Goal: Find specific page/section: Find specific page/section

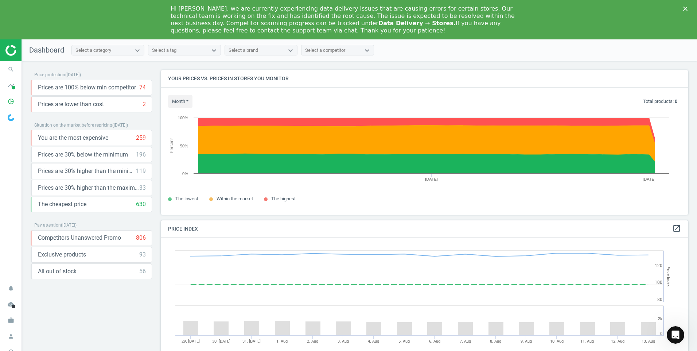
scroll to position [179, 533]
click at [686, 8] on polygon "Close" at bounding box center [685, 9] width 4 height 4
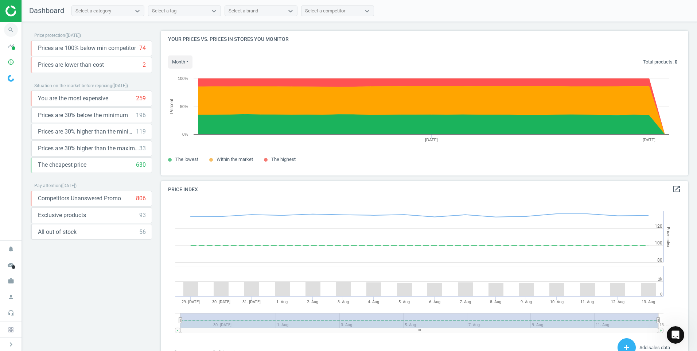
click at [12, 28] on icon "search" at bounding box center [11, 30] width 14 height 14
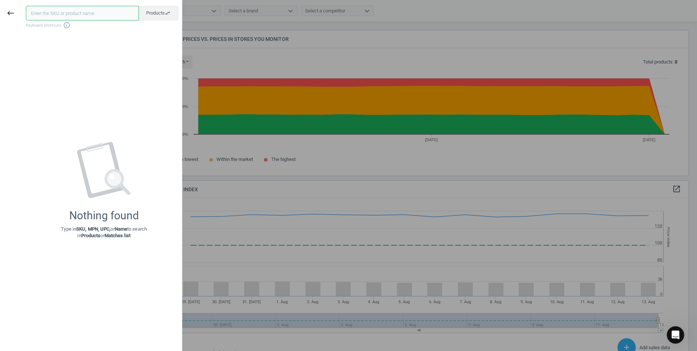
click at [62, 18] on input "text" at bounding box center [82, 13] width 113 height 15
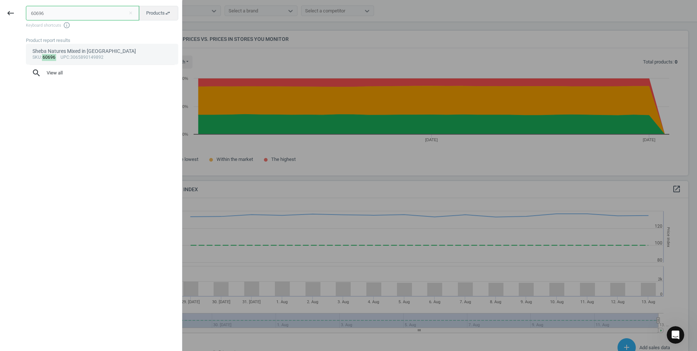
type input "60696"
click at [89, 59] on div "sku : 60696 upc :3065890149892" at bounding box center [102, 58] width 140 height 6
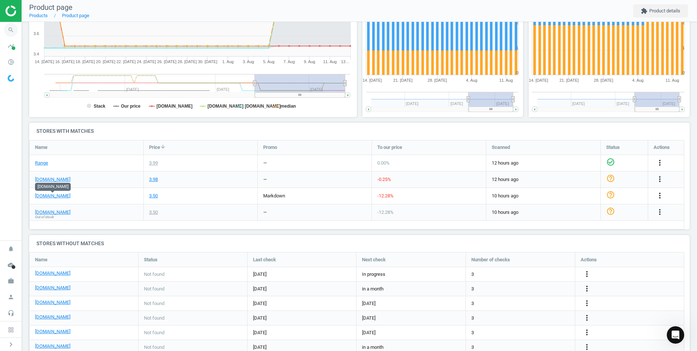
click at [13, 30] on icon "search" at bounding box center [11, 30] width 14 height 14
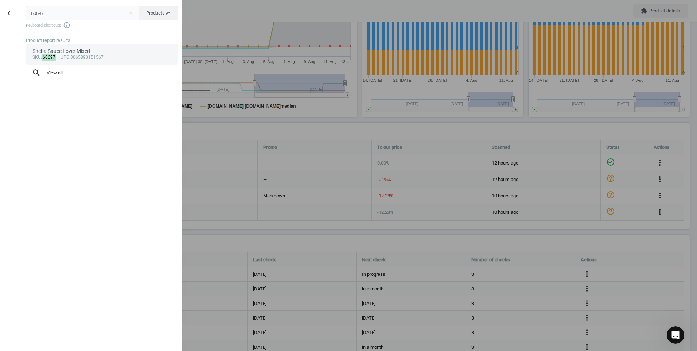
type input "60697"
click at [89, 56] on div "sku : 60697 upc :3065890151567" at bounding box center [102, 58] width 140 height 6
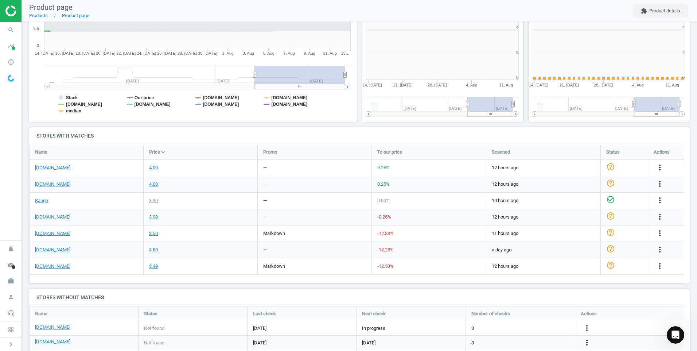
scroll to position [4, 4]
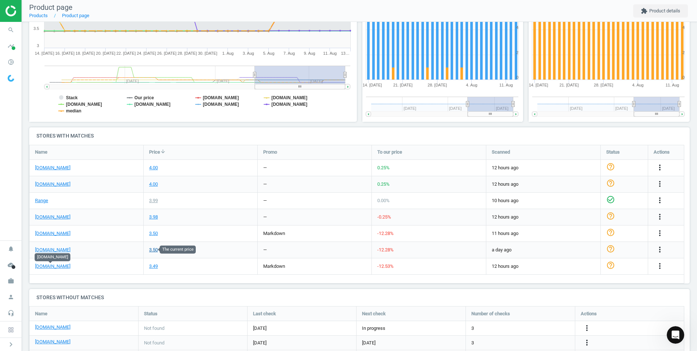
click at [156, 250] on div "3.50" at bounding box center [153, 249] width 9 height 7
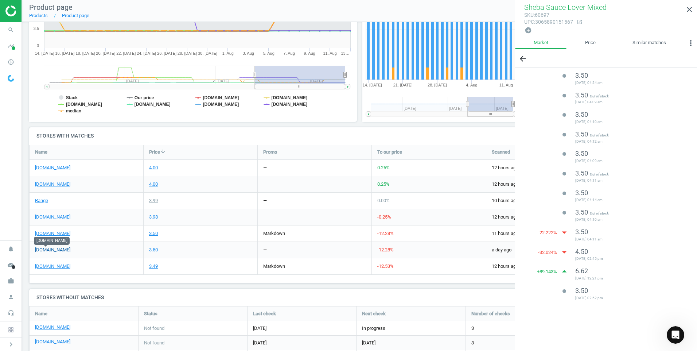
click at [44, 250] on link "[DOMAIN_NAME]" at bounding box center [52, 249] width 35 height 7
click at [10, 28] on icon "search" at bounding box center [11, 30] width 14 height 14
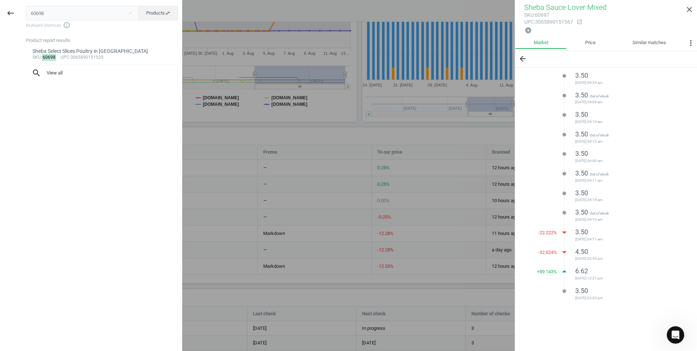
type input "60698"
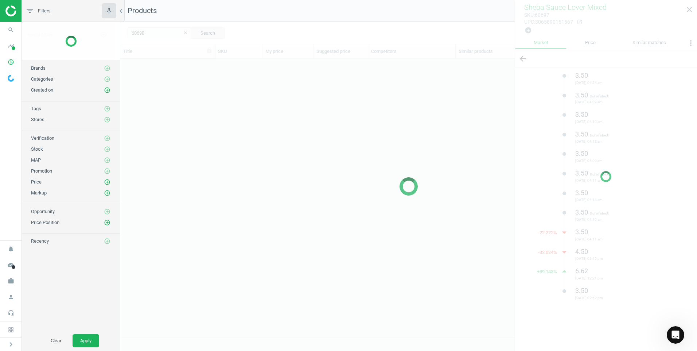
scroll to position [267, 571]
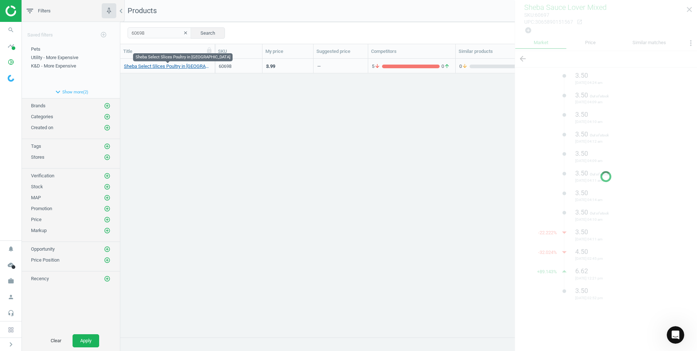
click at [179, 63] on link "Sheba Select Slices Poultry in [GEOGRAPHIC_DATA]" at bounding box center [167, 66] width 87 height 7
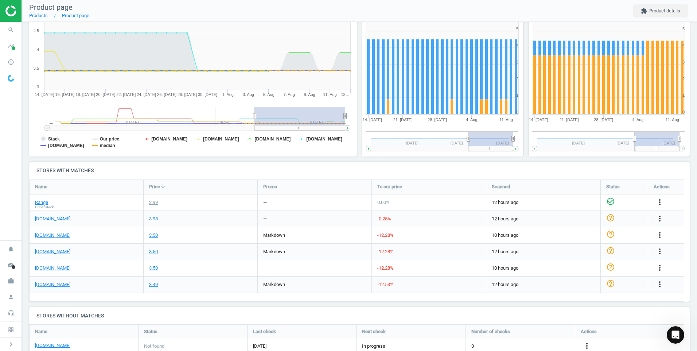
scroll to position [109, 0]
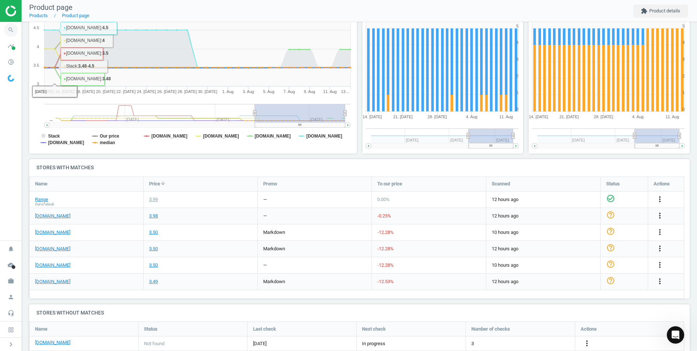
click at [12, 28] on icon "search" at bounding box center [11, 30] width 14 height 14
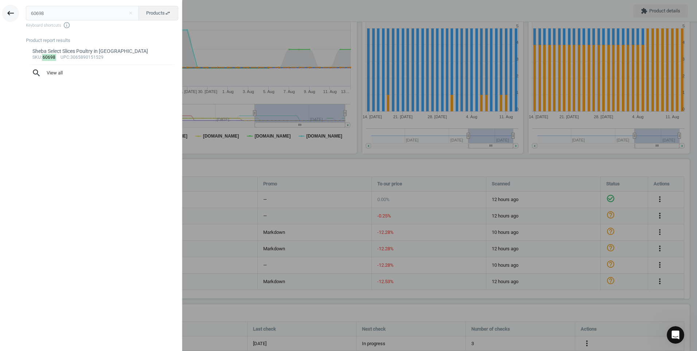
drag, startPoint x: 61, startPoint y: 16, endPoint x: 11, endPoint y: 12, distance: 49.7
click at [11, 12] on div "keyboard_backspace 60698 close Products swap_horiz Keyboard shortcuts info_outl…" at bounding box center [91, 176] width 182 height 351
type input "316013"
click at [82, 49] on div "[PERSON_NAME] Classics Mixed Selection" at bounding box center [102, 51] width 140 height 7
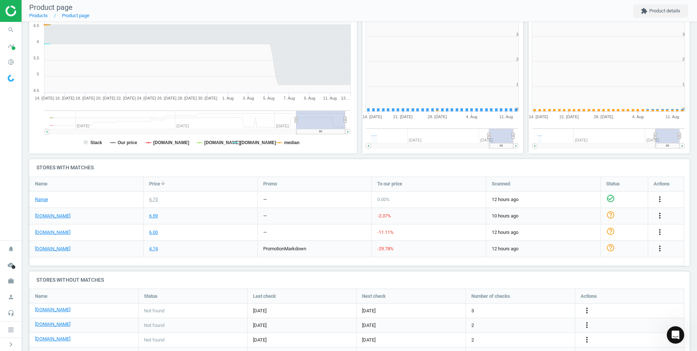
scroll to position [157, 171]
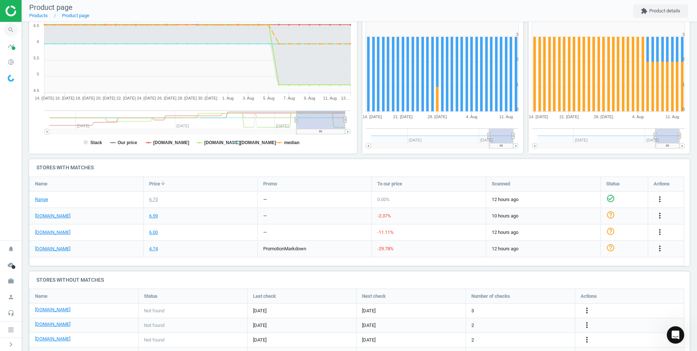
click at [11, 34] on icon "search" at bounding box center [11, 30] width 14 height 14
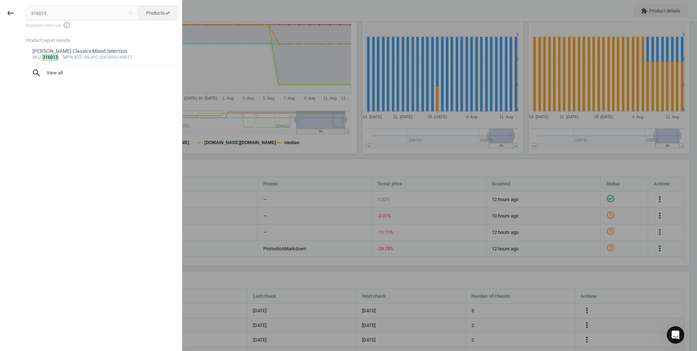
drag, startPoint x: 71, startPoint y: 16, endPoint x: 27, endPoint y: 5, distance: 46.1
click at [27, 5] on div "316013 close Products swap_horiz Keyboard shortcuts info_outline Product report…" at bounding box center [101, 176] width 161 height 351
type input "360903"
click at [79, 59] on div "sku : 360903 upc :8410136019654" at bounding box center [102, 58] width 140 height 6
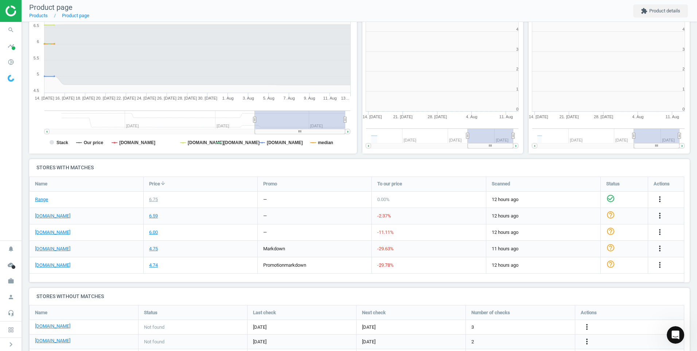
scroll to position [157, 171]
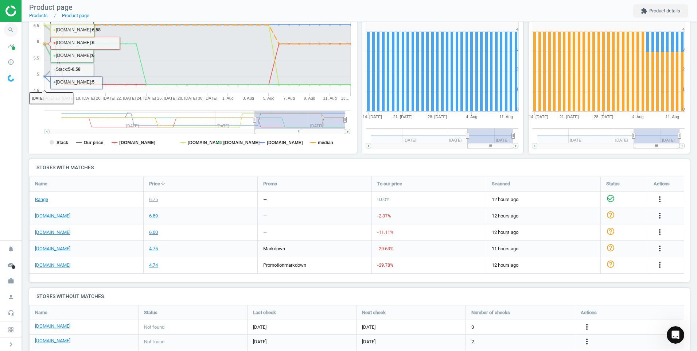
click at [13, 31] on icon "search" at bounding box center [11, 30] width 14 height 14
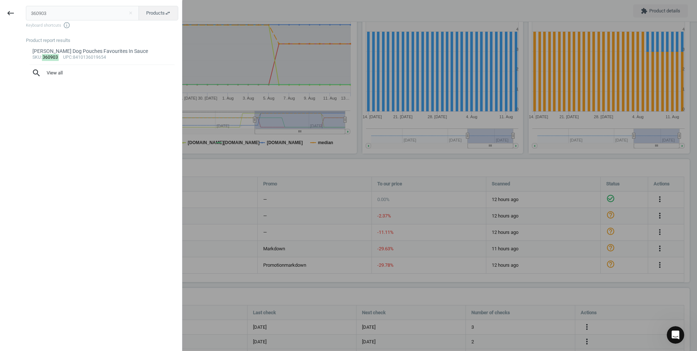
drag, startPoint x: 58, startPoint y: 13, endPoint x: 46, endPoint y: 16, distance: 12.3
click at [46, 16] on input "360903" at bounding box center [82, 13] width 113 height 15
drag, startPoint x: 46, startPoint y: 16, endPoint x: 35, endPoint y: 11, distance: 12.1
click at [35, 11] on input "360903" at bounding box center [82, 13] width 113 height 15
type input "369068"
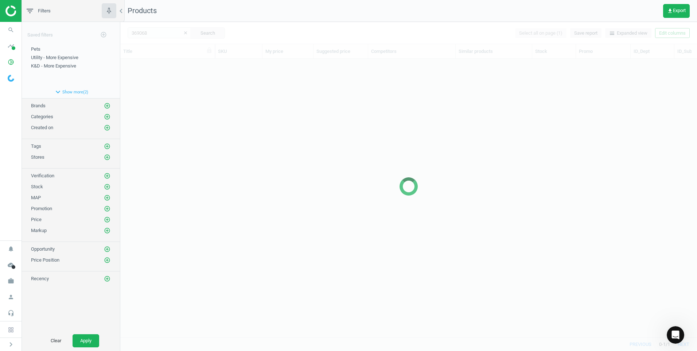
scroll to position [267, 571]
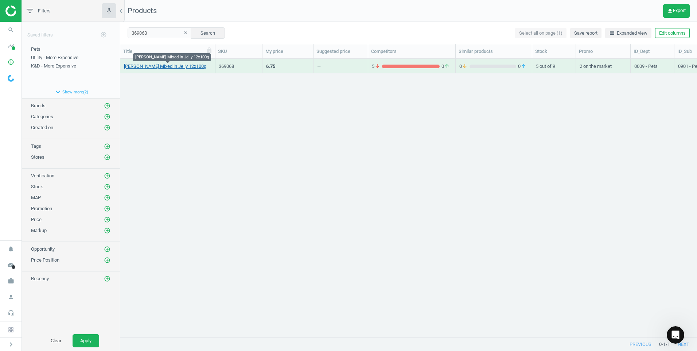
click at [170, 63] on link "[PERSON_NAME] Mixed in Jelly 12x100g" at bounding box center [165, 66] width 82 height 7
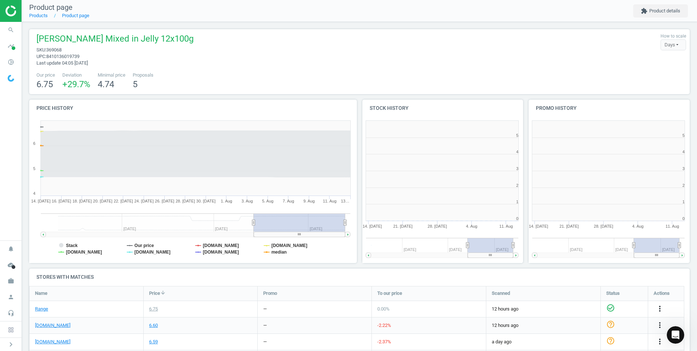
scroll to position [157, 171]
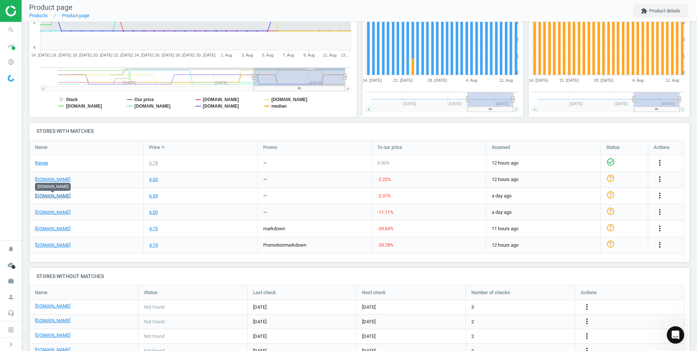
click at [64, 194] on link "[DOMAIN_NAME]" at bounding box center [52, 195] width 35 height 7
click at [15, 28] on icon "search" at bounding box center [11, 30] width 14 height 14
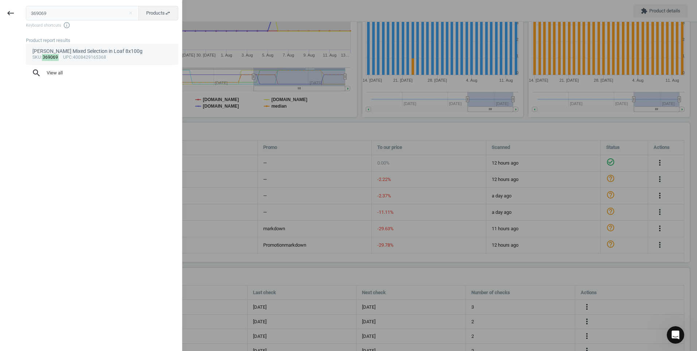
type input "369069"
click at [110, 54] on div "[PERSON_NAME] Mixed Selection in Loaf 8x100g" at bounding box center [102, 51] width 140 height 7
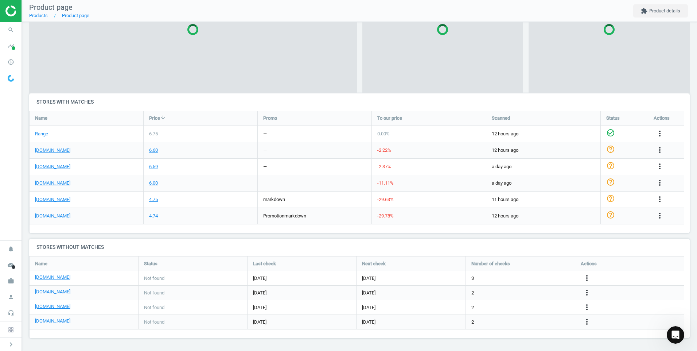
scroll to position [122, 666]
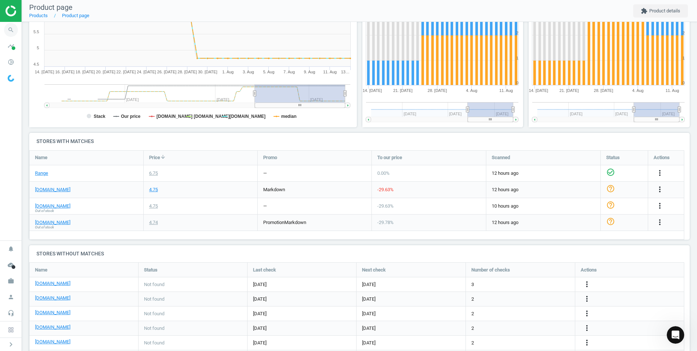
click at [9, 30] on icon "search" at bounding box center [11, 30] width 14 height 14
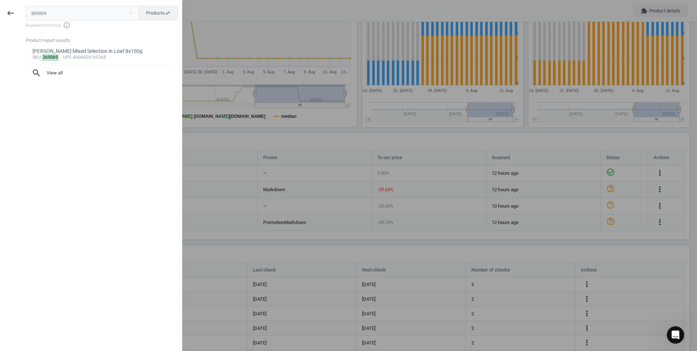
drag, startPoint x: 56, startPoint y: 12, endPoint x: 41, endPoint y: 10, distance: 15.1
click at [41, 10] on input "369069" at bounding box center [82, 13] width 113 height 15
type input "369070"
click at [83, 52] on div "[PERSON_NAME] Mixed in Gravy 8x100g" at bounding box center [102, 51] width 140 height 7
